Goal: Transaction & Acquisition: Purchase product/service

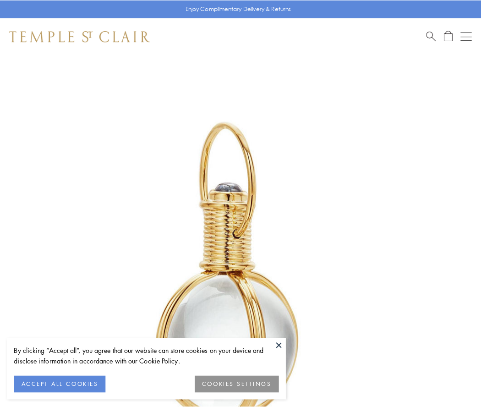
scroll to position [239, 0]
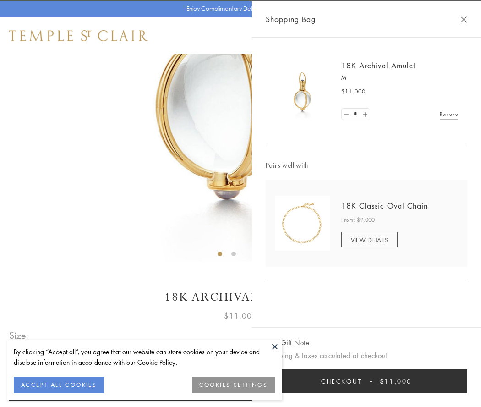
click at [367, 381] on button "Checkout $11,000" at bounding box center [367, 381] width 202 height 24
